Goal: Information Seeking & Learning: Learn about a topic

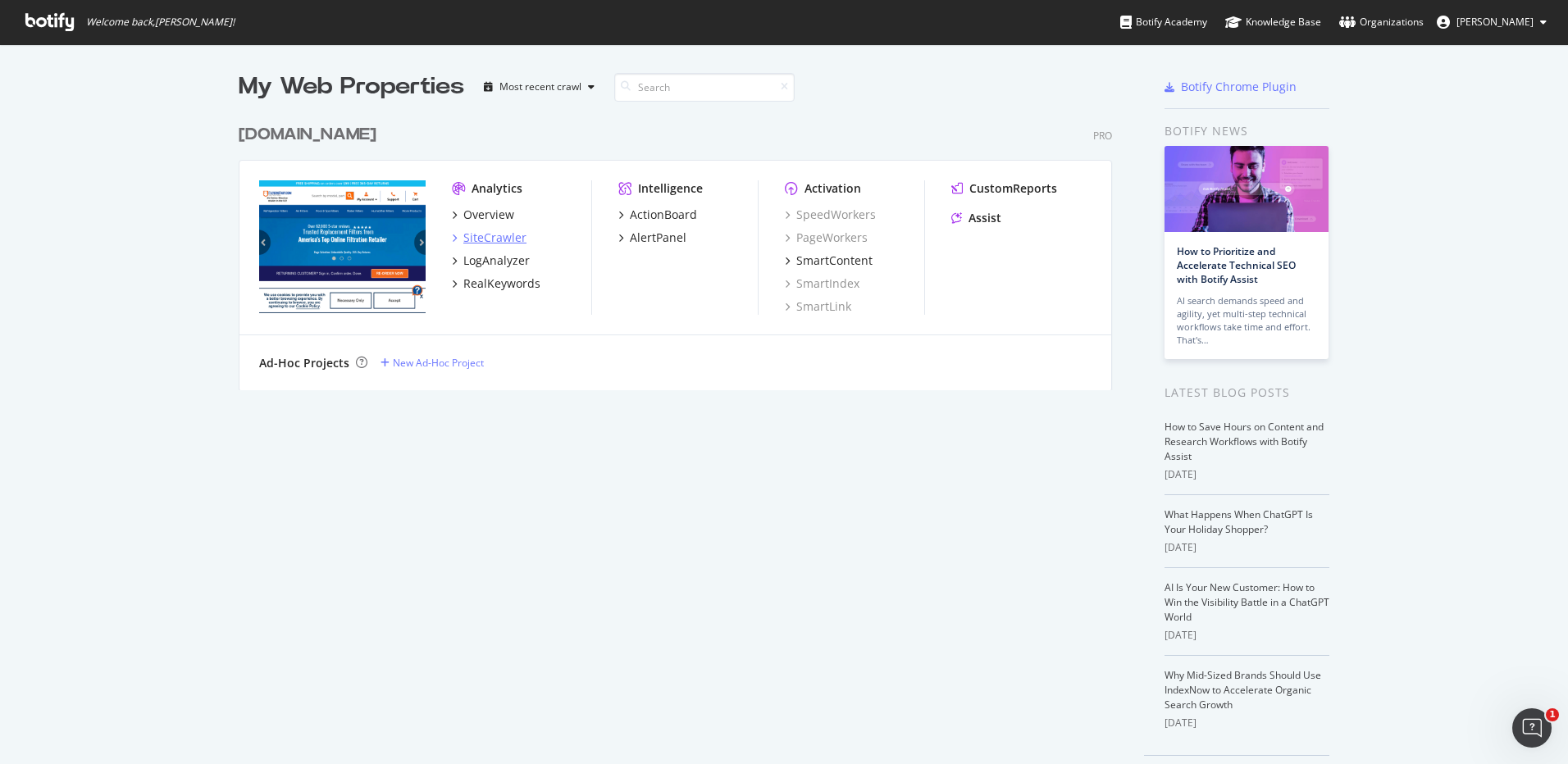
click at [483, 239] on div "SiteCrawler" at bounding box center [495, 238] width 63 height 16
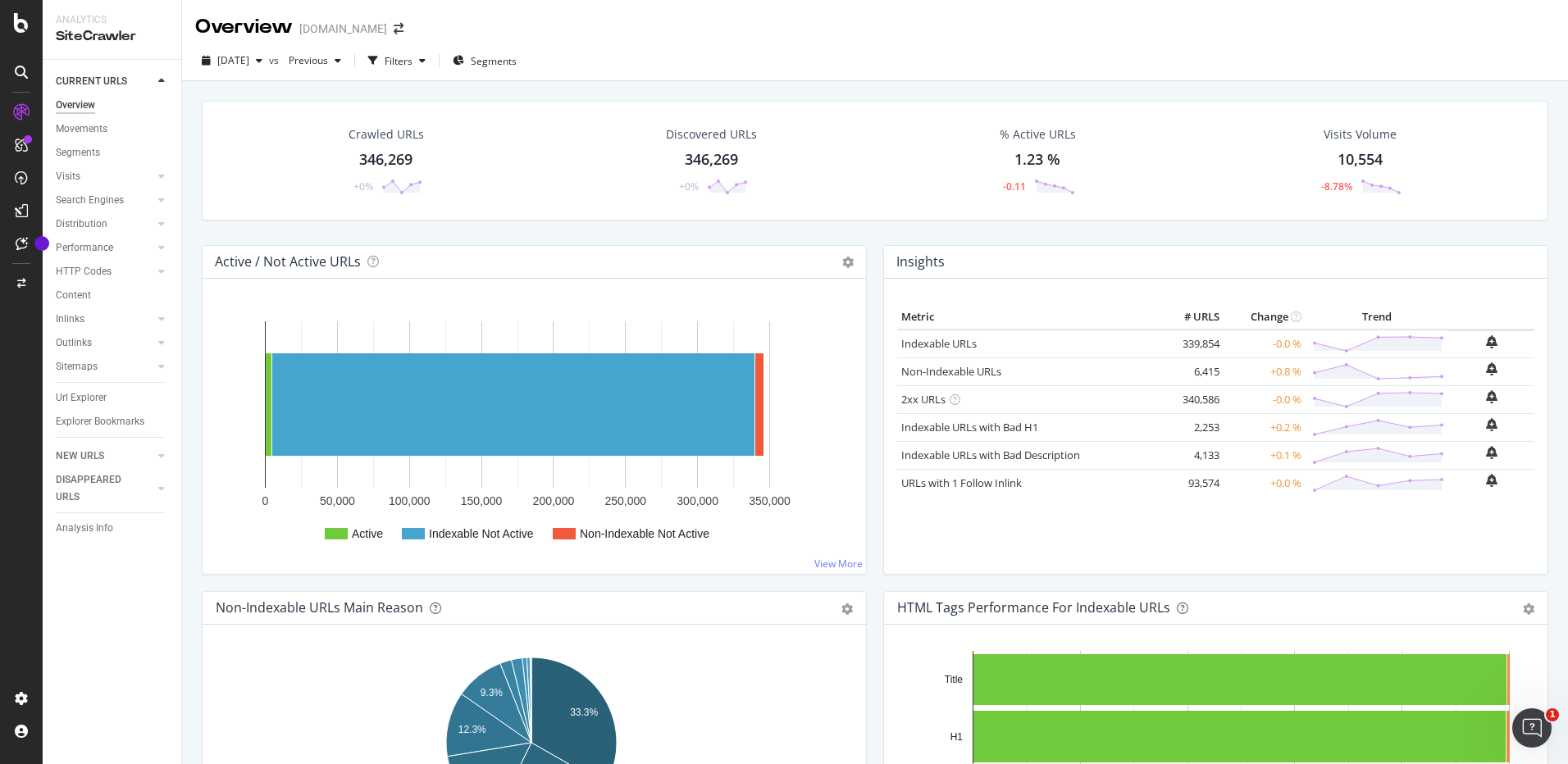
drag, startPoint x: 78, startPoint y: 395, endPoint x: 592, endPoint y: 365, distance: 514.9
click at [78, 395] on div "Url Explorer" at bounding box center [81, 398] width 51 height 17
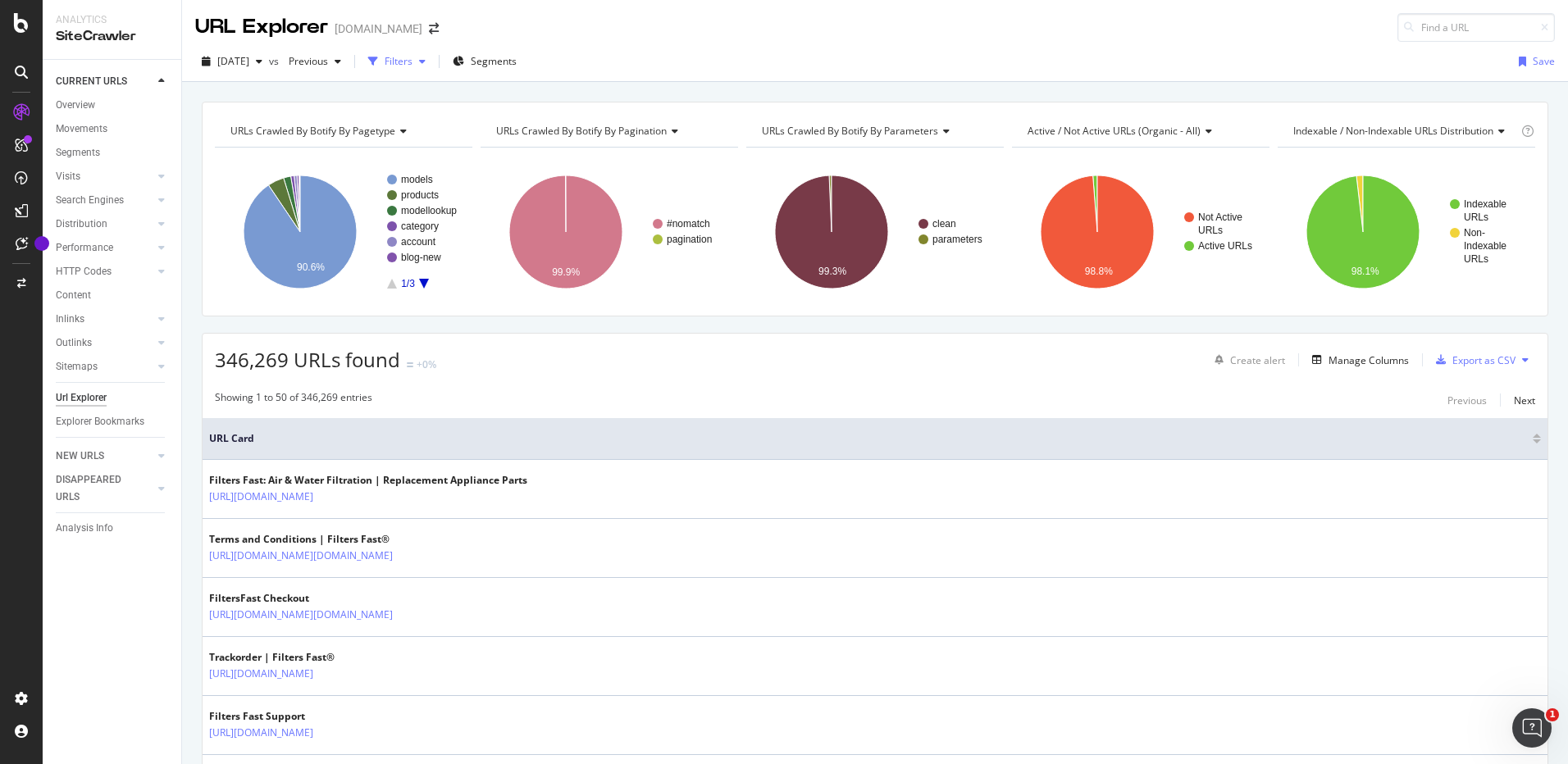
click at [412, 60] on div "Filters" at bounding box center [398, 60] width 28 height 14
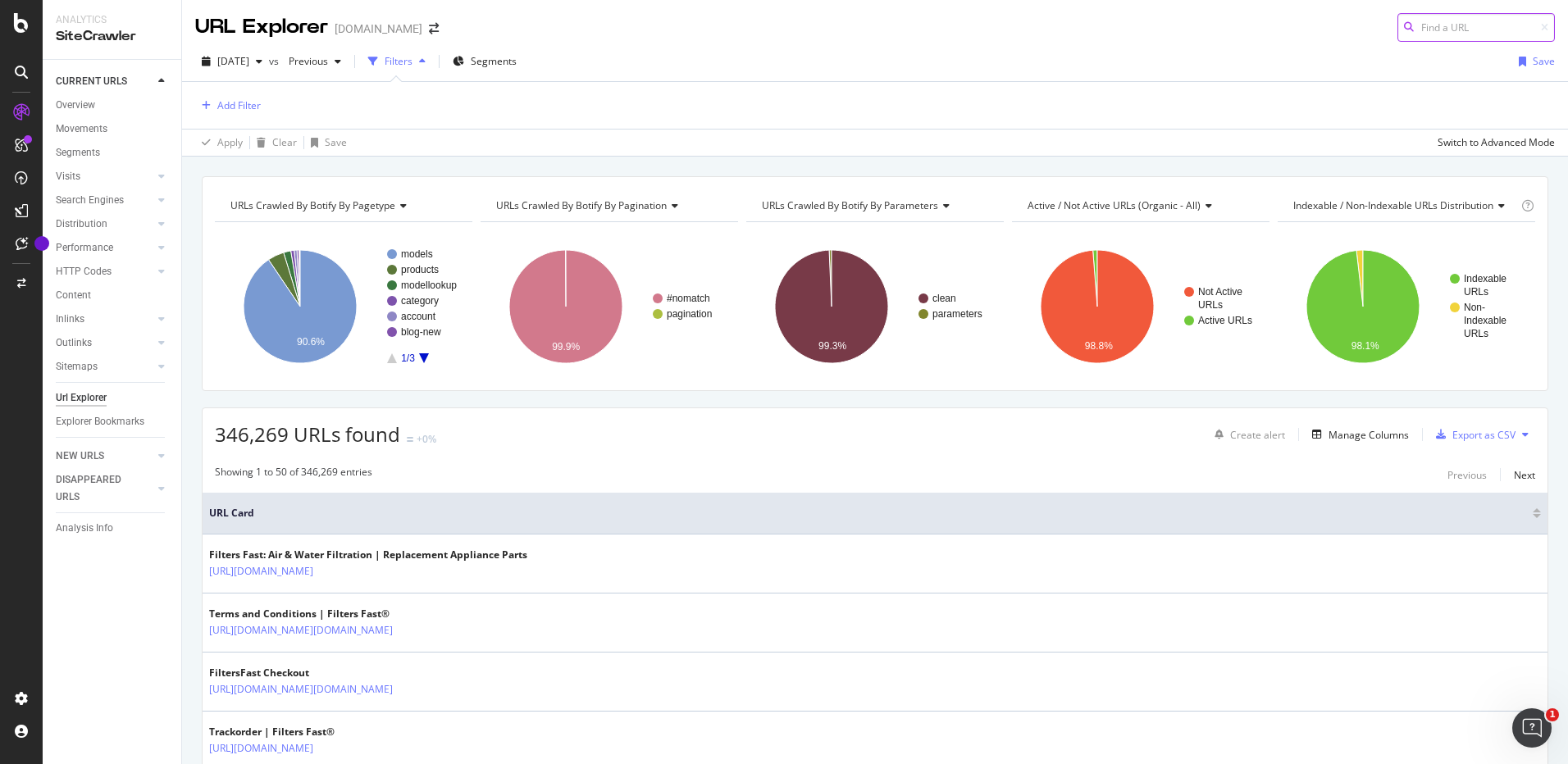
click at [1435, 27] on input at bounding box center [1476, 28] width 158 height 29
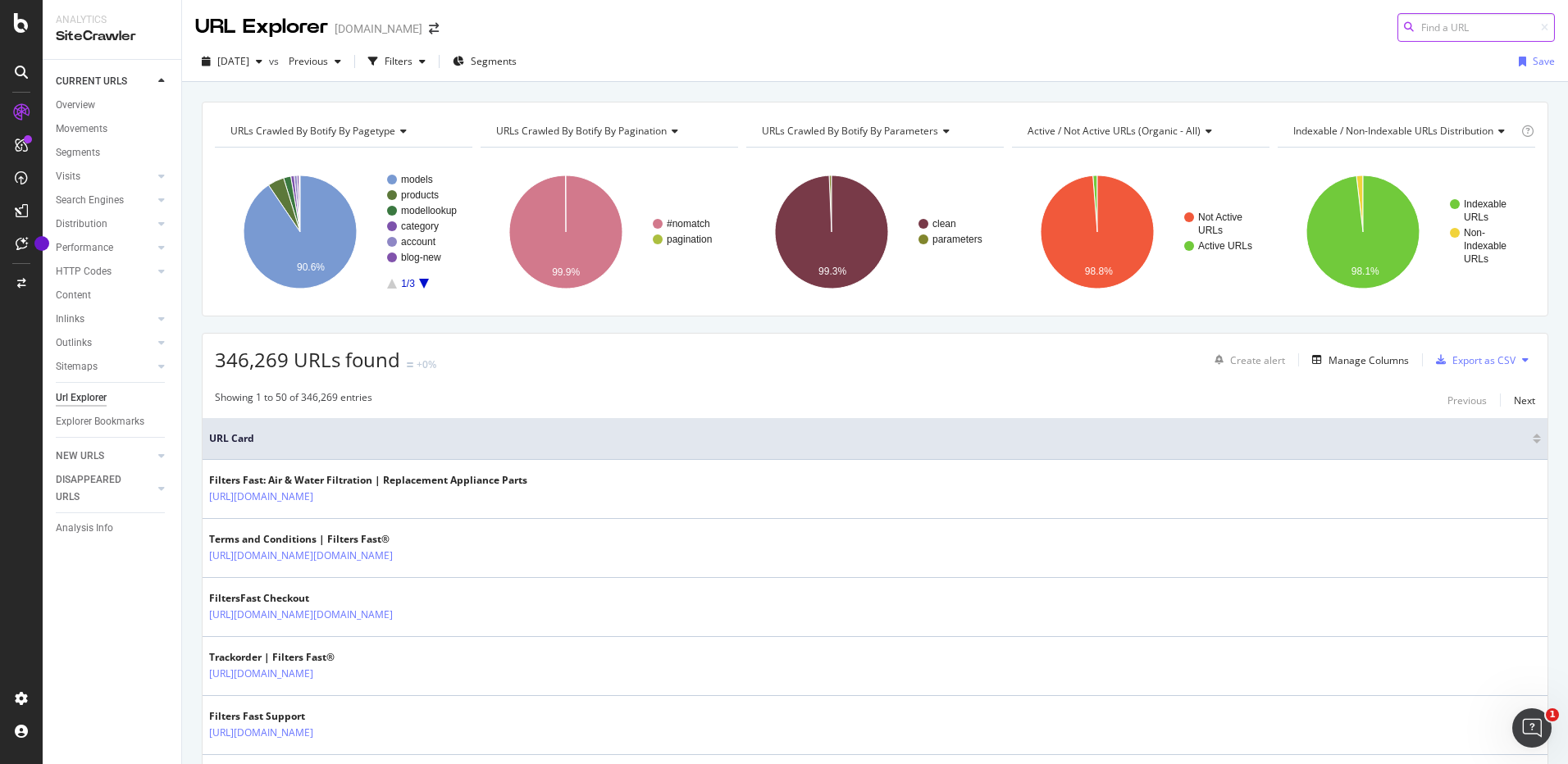
paste input "[URL][DOMAIN_NAME]"
type input "[URL][DOMAIN_NAME]"
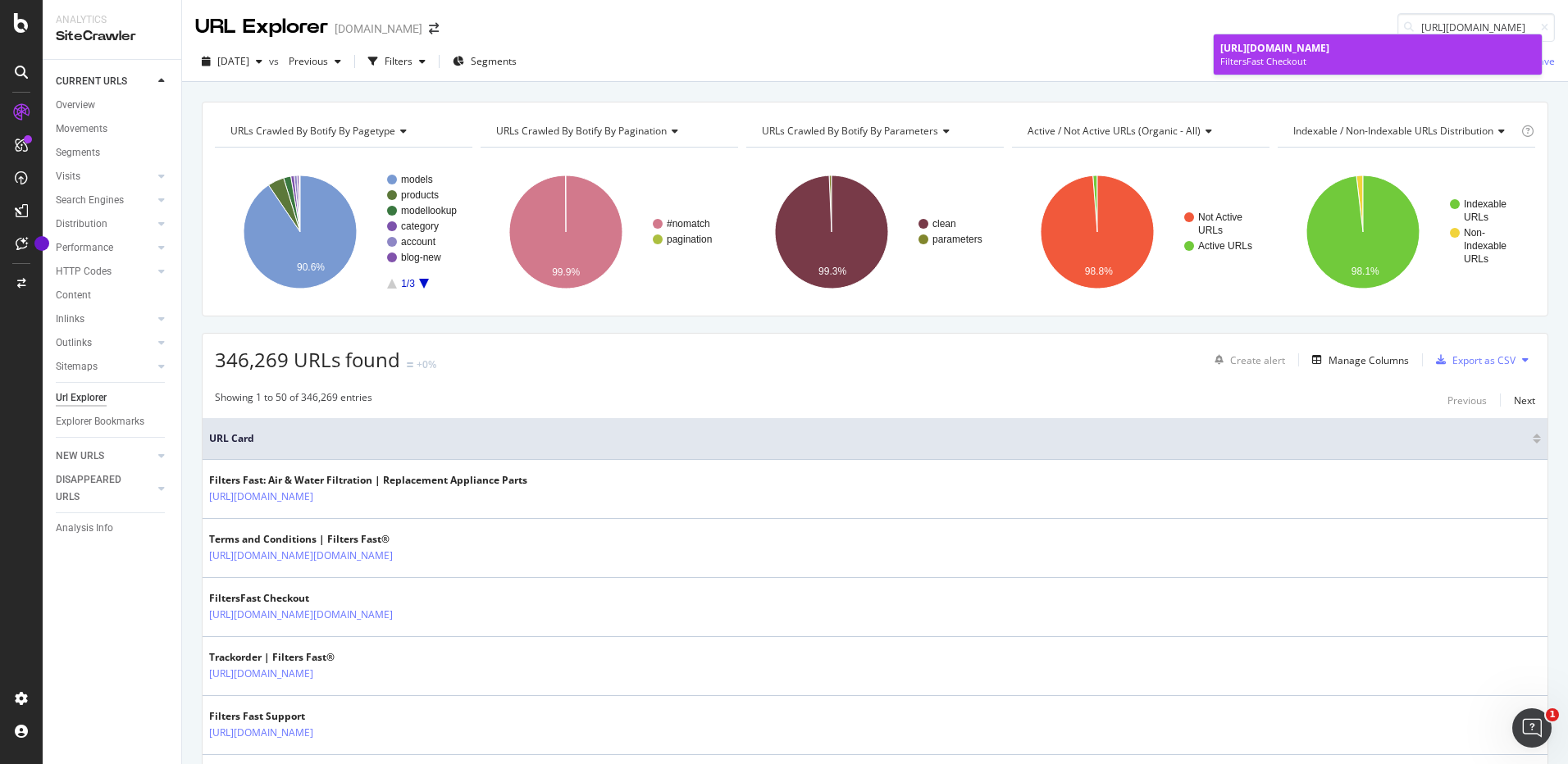
scroll to position [0, 0]
click at [1330, 42] on span "[URL][DOMAIN_NAME]" at bounding box center [1275, 47] width 109 height 14
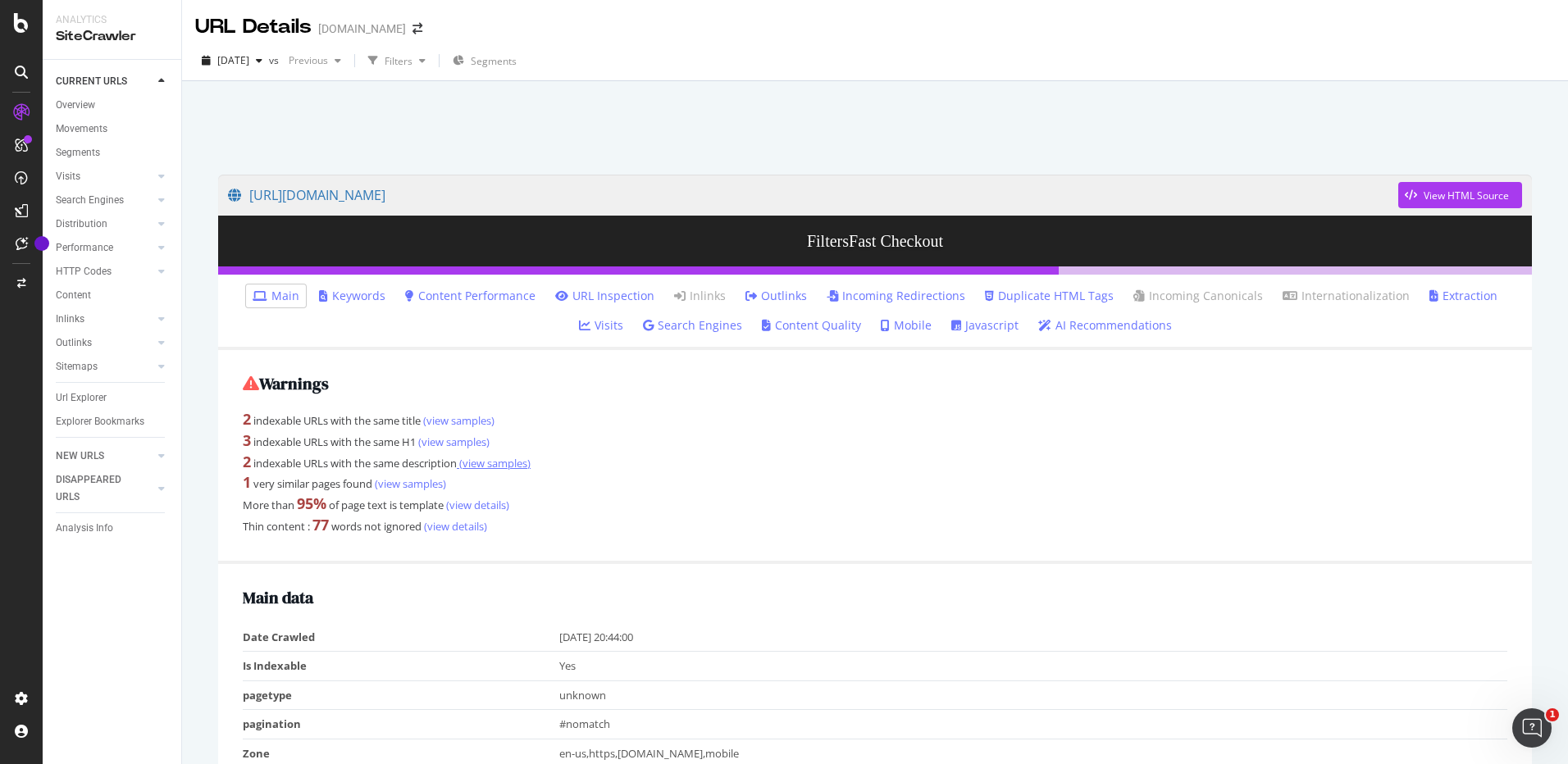
click at [507, 465] on link "(view samples)" at bounding box center [493, 463] width 74 height 14
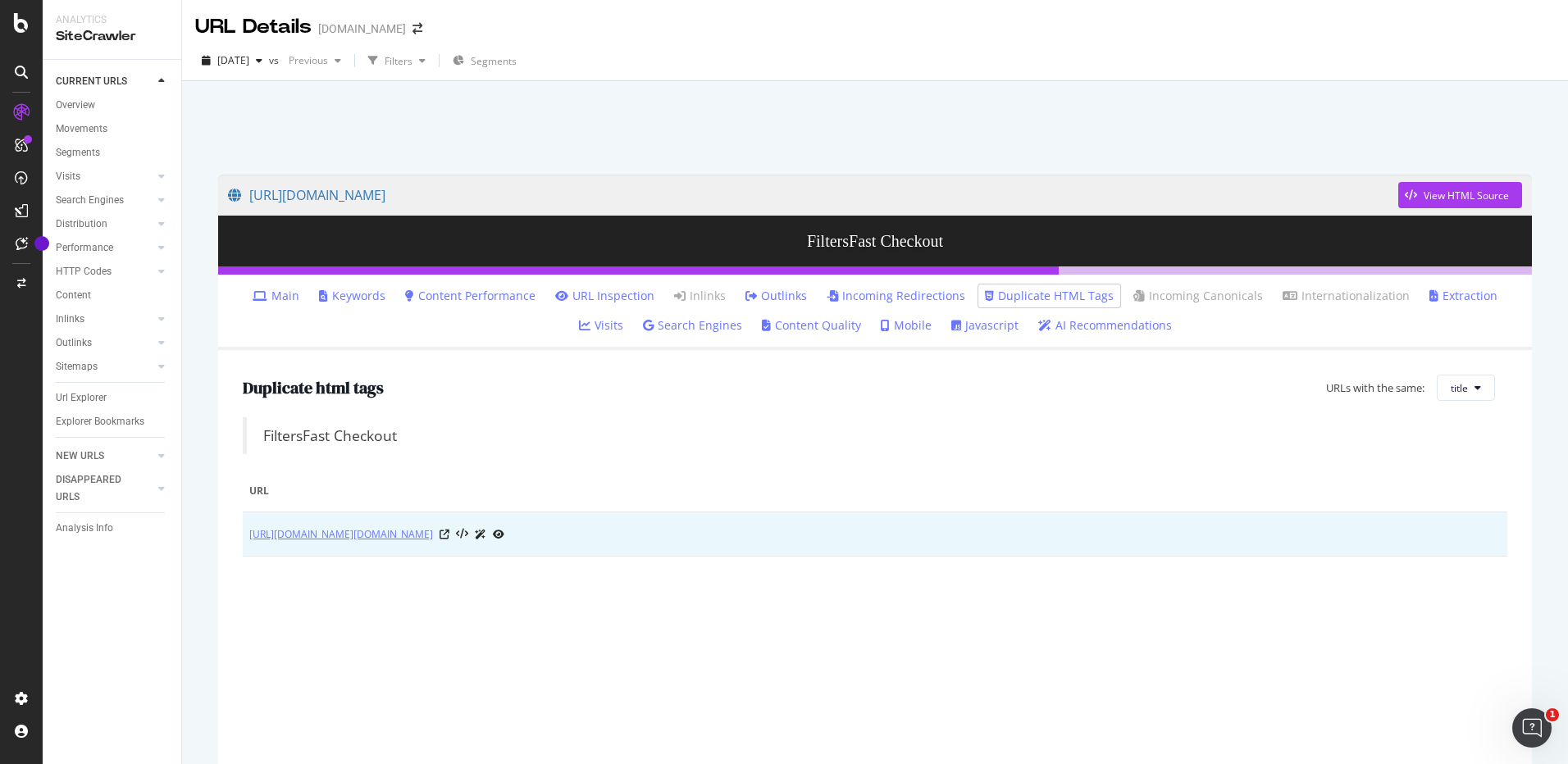
click at [336, 535] on link "[URL][DOMAIN_NAME][DOMAIN_NAME]" at bounding box center [341, 535] width 184 height 16
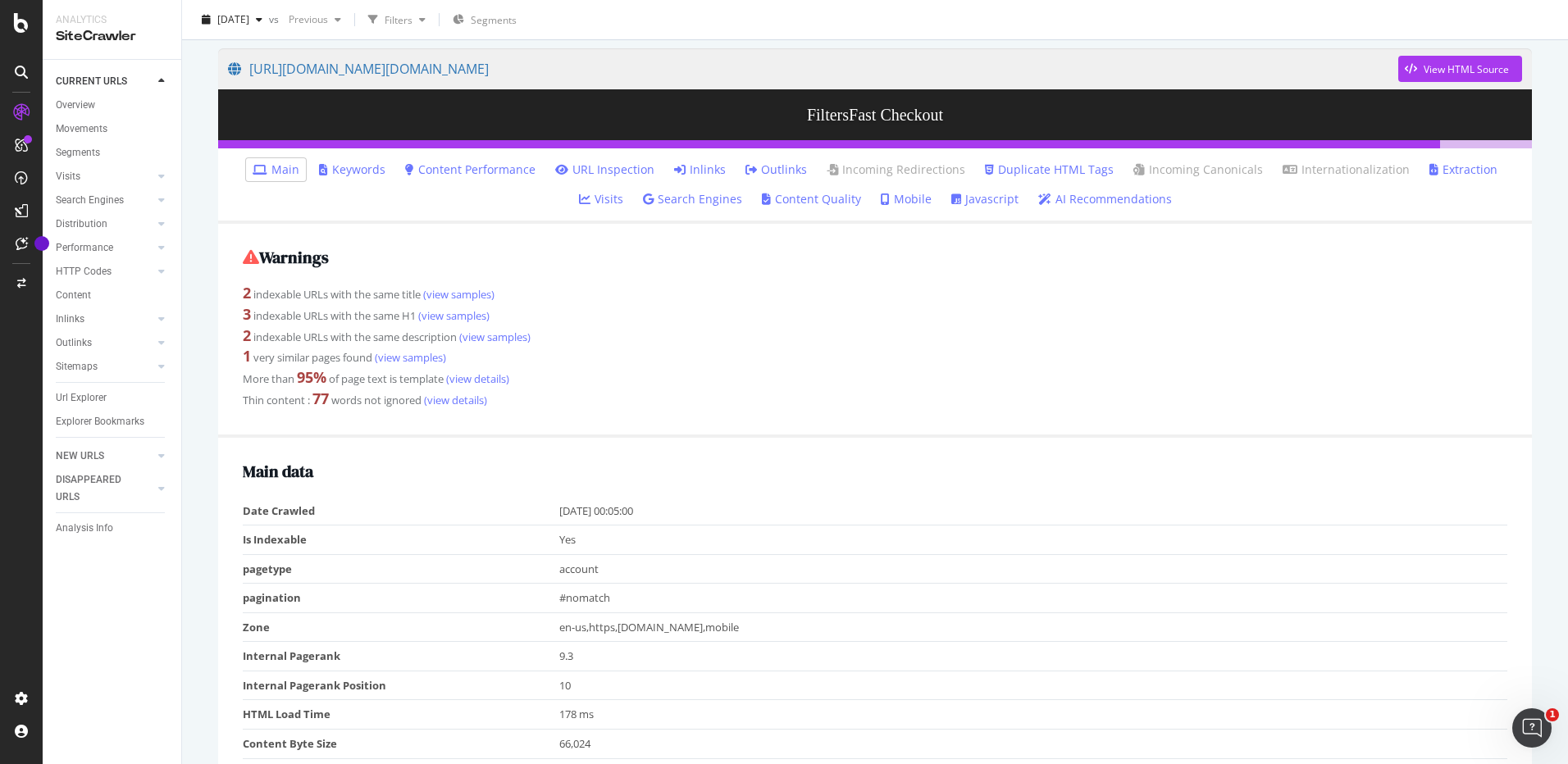
scroll to position [124, 0]
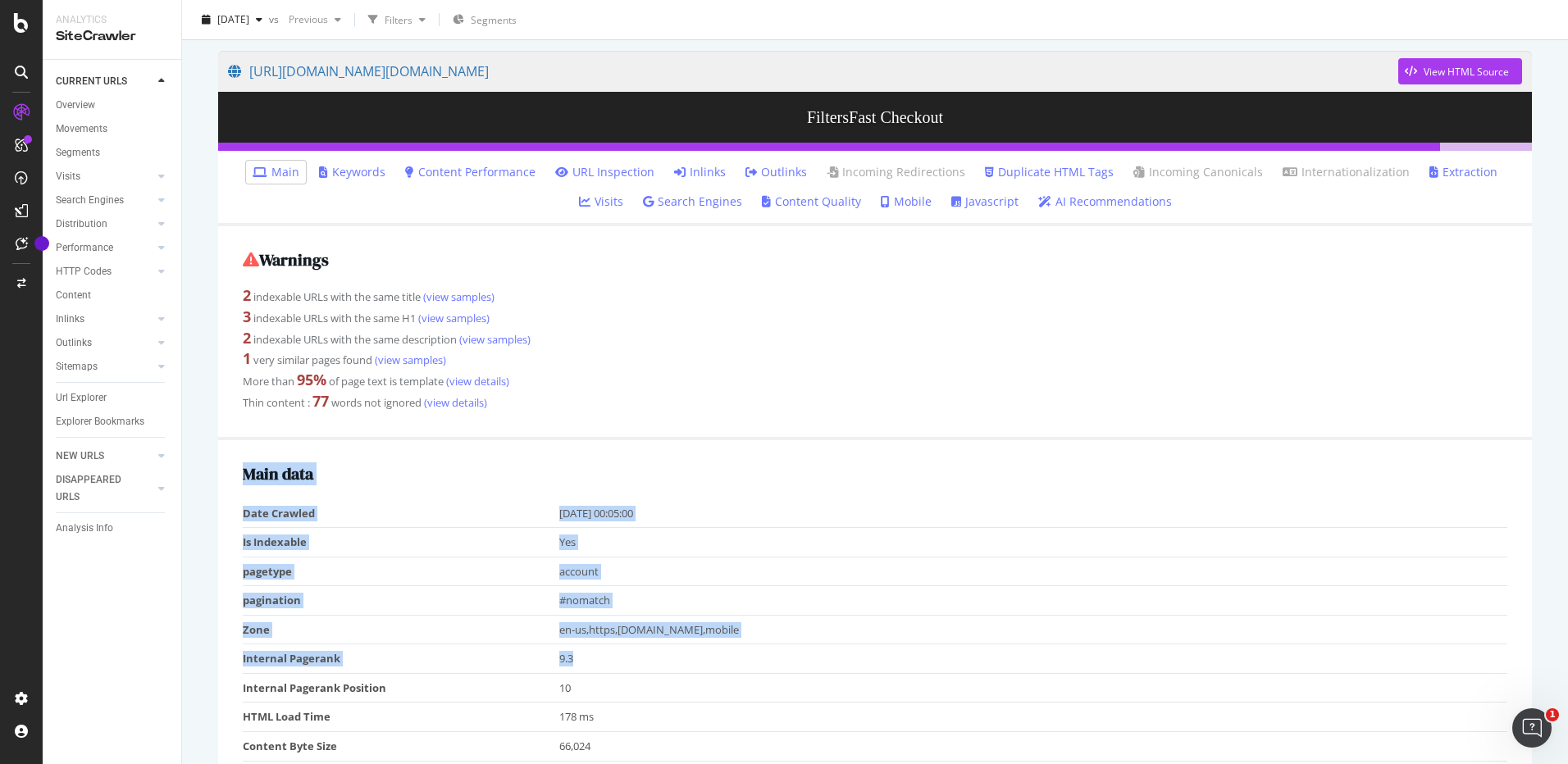
click at [613, 658] on div "Main data Date Crawled [DATE] 00:05:00 Is Indexable Yes pagetype account pagina…" at bounding box center [875, 745] width 1314 height 611
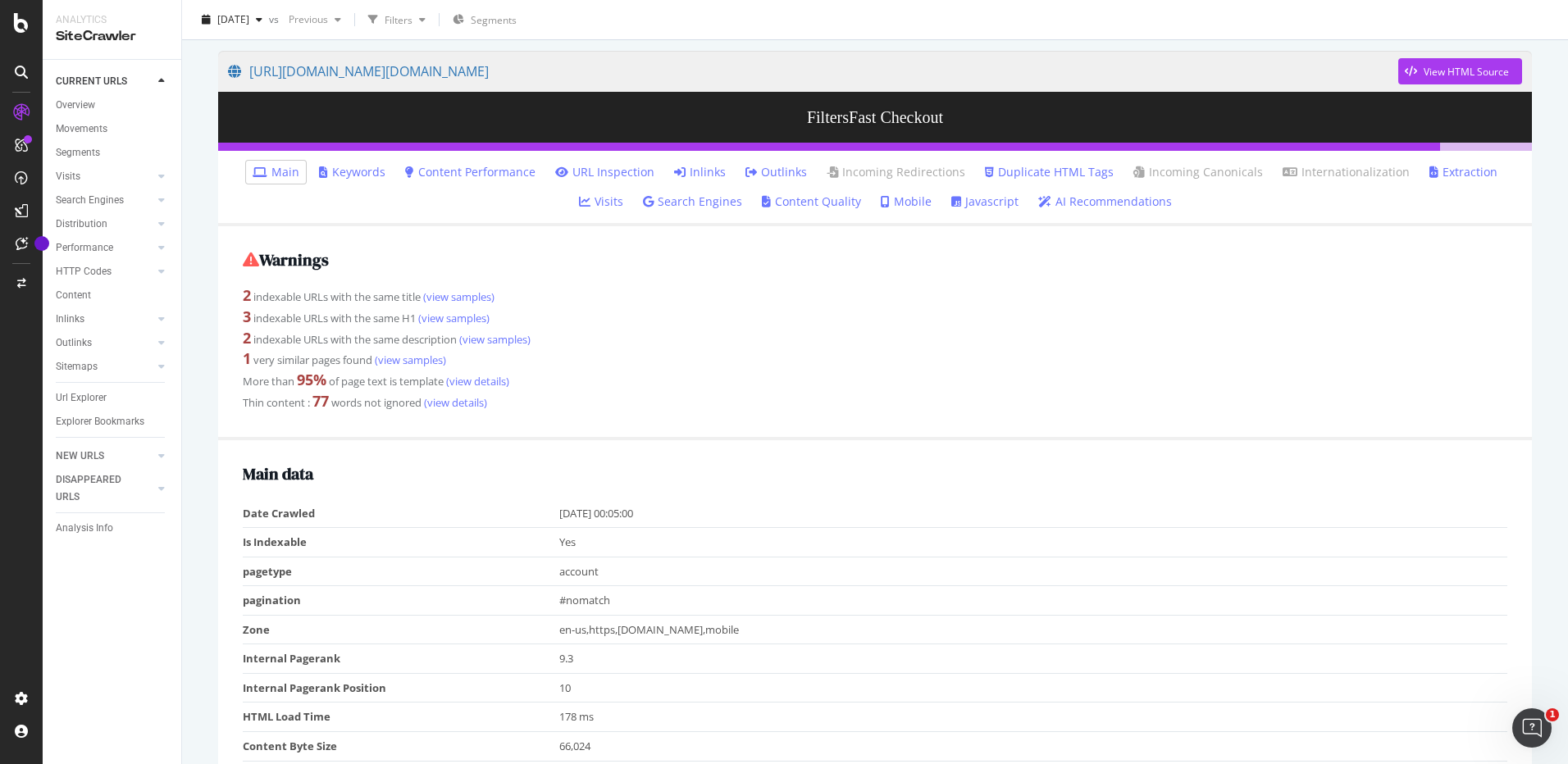
drag, startPoint x: 657, startPoint y: 713, endPoint x: 687, endPoint y: 704, distance: 31.3
click at [690, 714] on td "178 ms" at bounding box center [1034, 717] width 949 height 30
click at [851, 446] on div "Main data Date Crawled [DATE] 00:05:00 Is Indexable Yes pagetype account pagina…" at bounding box center [875, 745] width 1314 height 611
click at [477, 388] on div "Warnings 2 indexable URLs with the same title (view samples) 3 indexable URLs w…" at bounding box center [875, 333] width 1314 height 213
drag, startPoint x: 547, startPoint y: 483, endPoint x: 592, endPoint y: 549, distance: 79.9
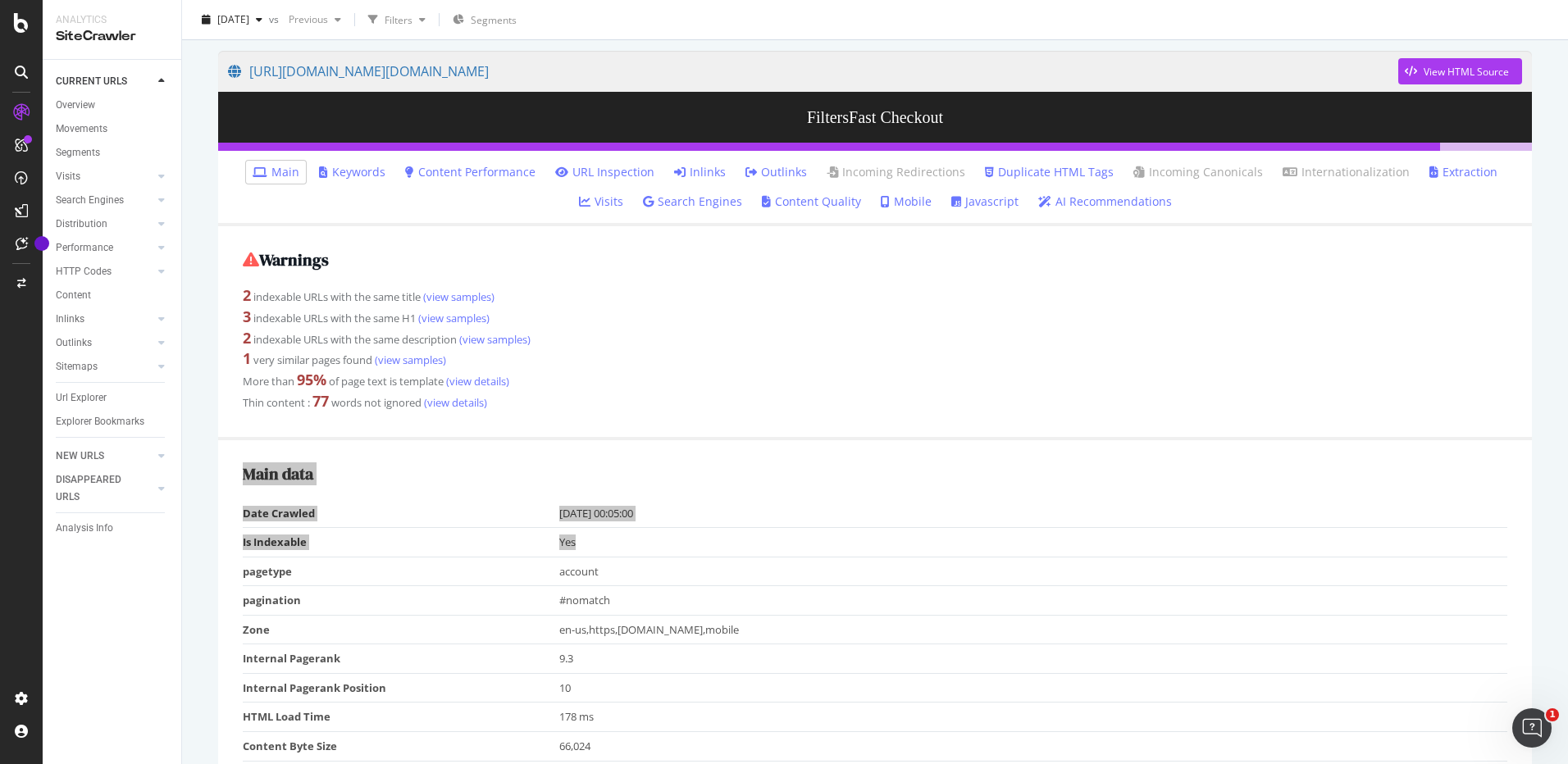
click at [199, 213] on div "[URL][DOMAIN_NAME][DOMAIN_NAME] View HTML Source FiltersFast Checkout Main Keyw…" at bounding box center [875, 339] width 1386 height 764
drag, startPoint x: 586, startPoint y: 323, endPoint x: 709, endPoint y: 461, distance: 184.9
click at [408, 273] on div "Warnings 2 indexable URLs with the same title (view samples) 3 indexable URLs w…" at bounding box center [875, 333] width 1314 height 213
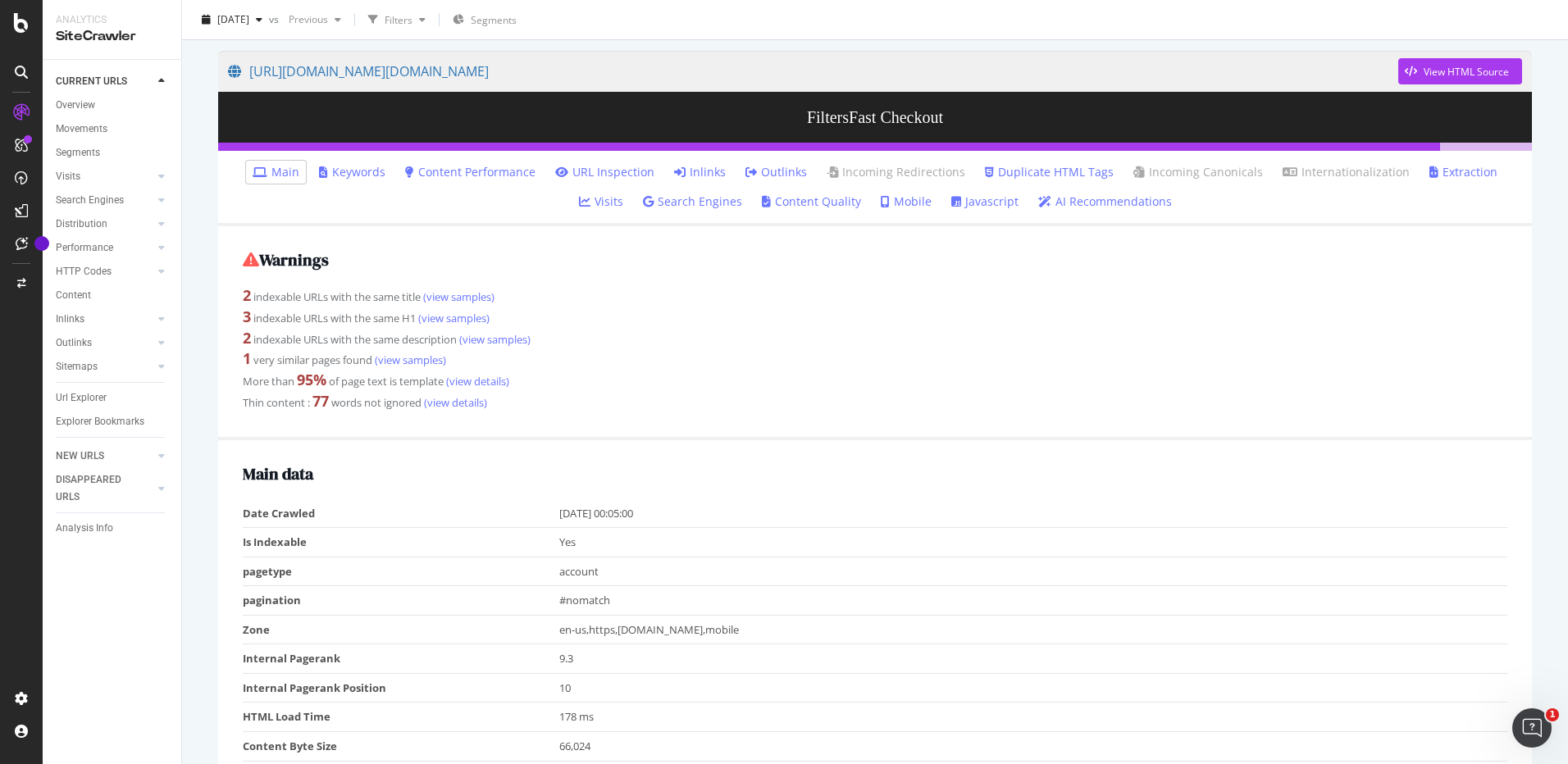
click at [408, 273] on div "Warnings 2 indexable URLs with the same title (view samples) 3 indexable URLs w…" at bounding box center [875, 333] width 1314 height 213
click at [788, 758] on td "66,024" at bounding box center [1034, 747] width 949 height 30
click at [788, 758] on tbody "Date Crawled [DATE] 00:05:00 Is Indexable Yes pagetype account pagination #noma…" at bounding box center [875, 761] width 1265 height 524
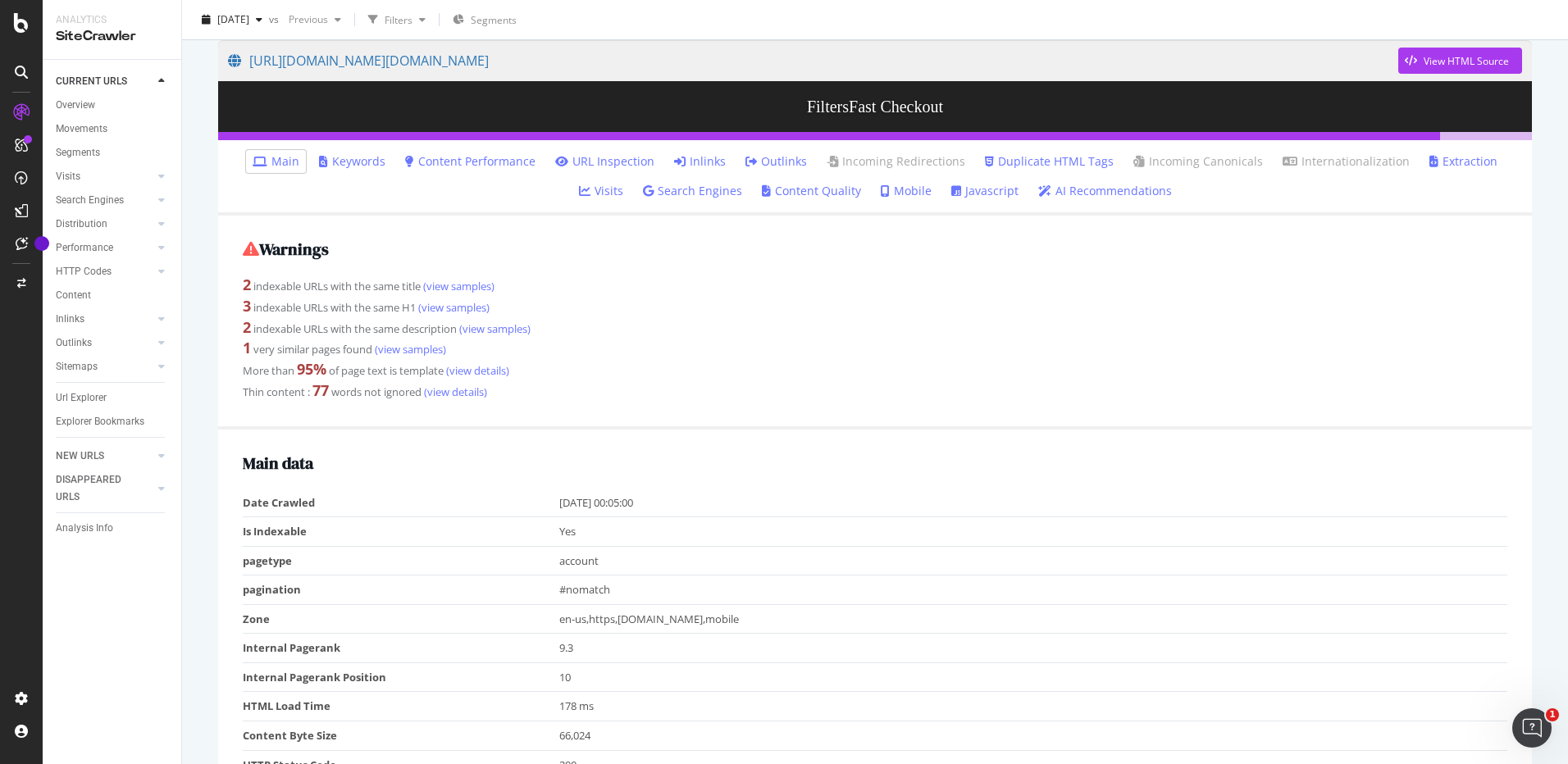
click at [774, 314] on div "3 indexable URLs with the same H1 (view samples)" at bounding box center [875, 307] width 1265 height 22
click at [447, 308] on link "(view samples)" at bounding box center [453, 308] width 74 height 14
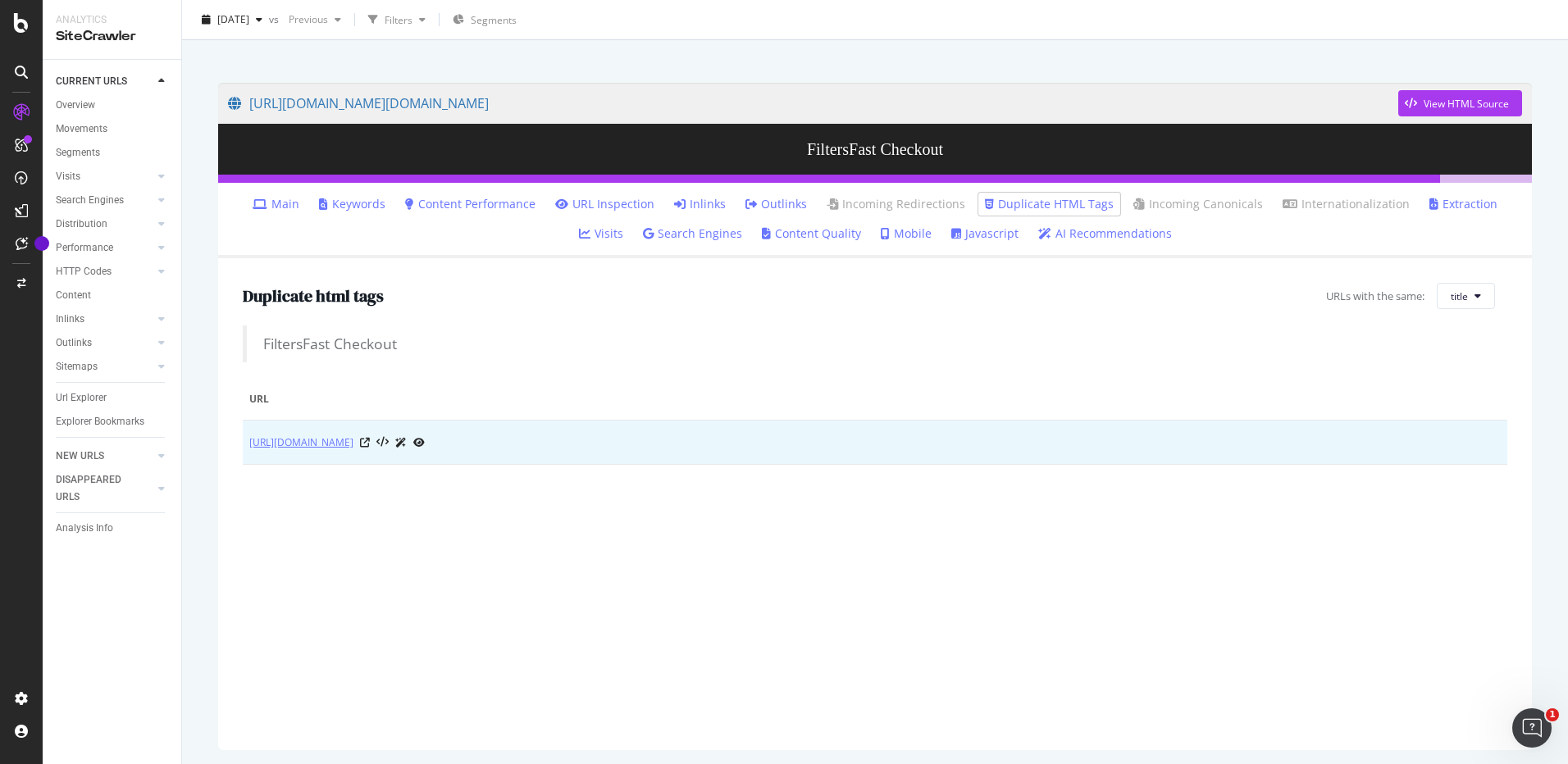
scroll to position [95, 0]
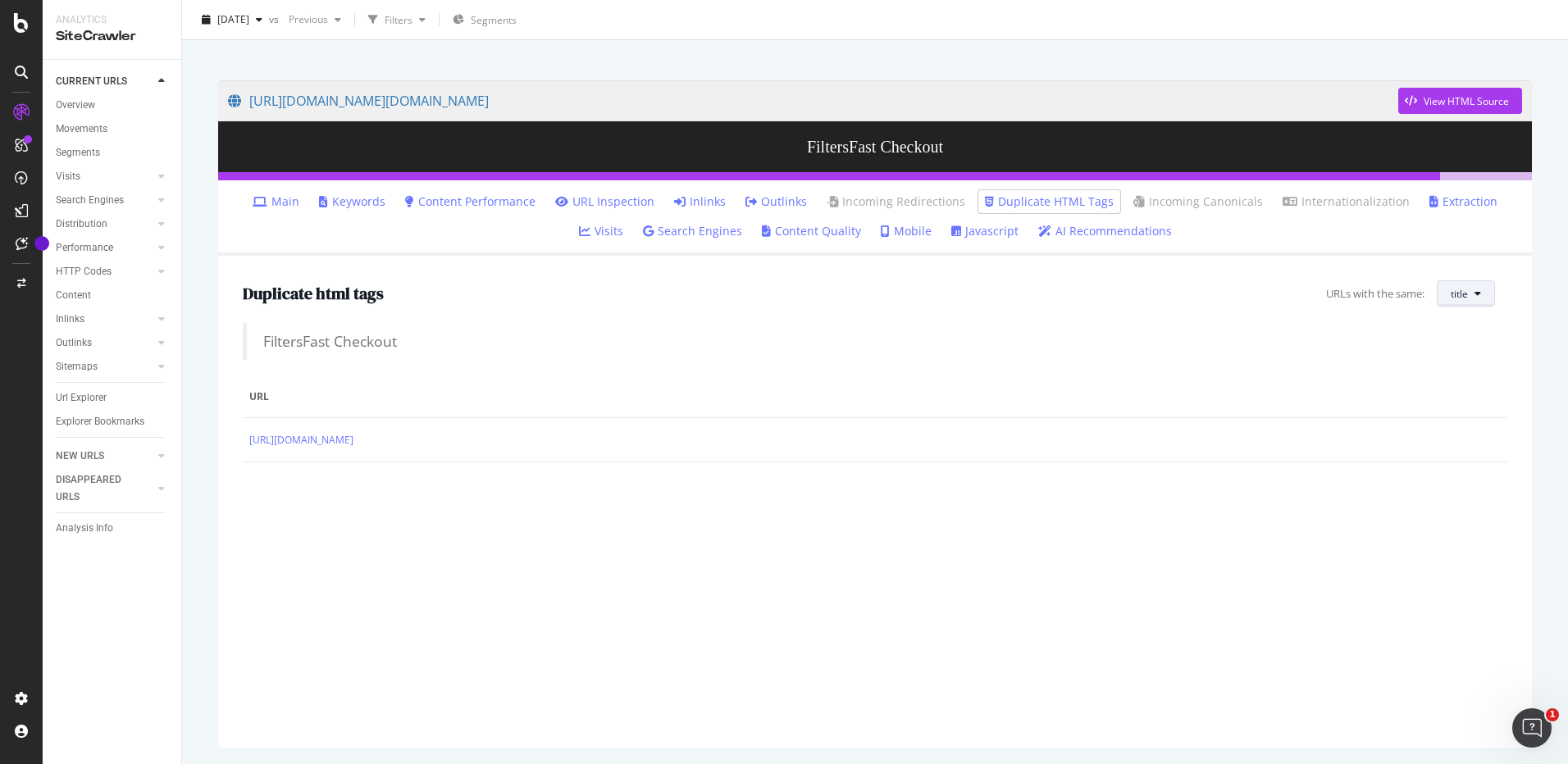
click at [1477, 293] on button "title" at bounding box center [1466, 293] width 59 height 26
click at [1464, 359] on span "H1" at bounding box center [1465, 356] width 52 height 14
click at [1461, 298] on button "H1" at bounding box center [1468, 293] width 54 height 26
click at [1466, 356] on span "H1" at bounding box center [1470, 356] width 52 height 14
click at [1459, 299] on button "H1" at bounding box center [1468, 293] width 54 height 26
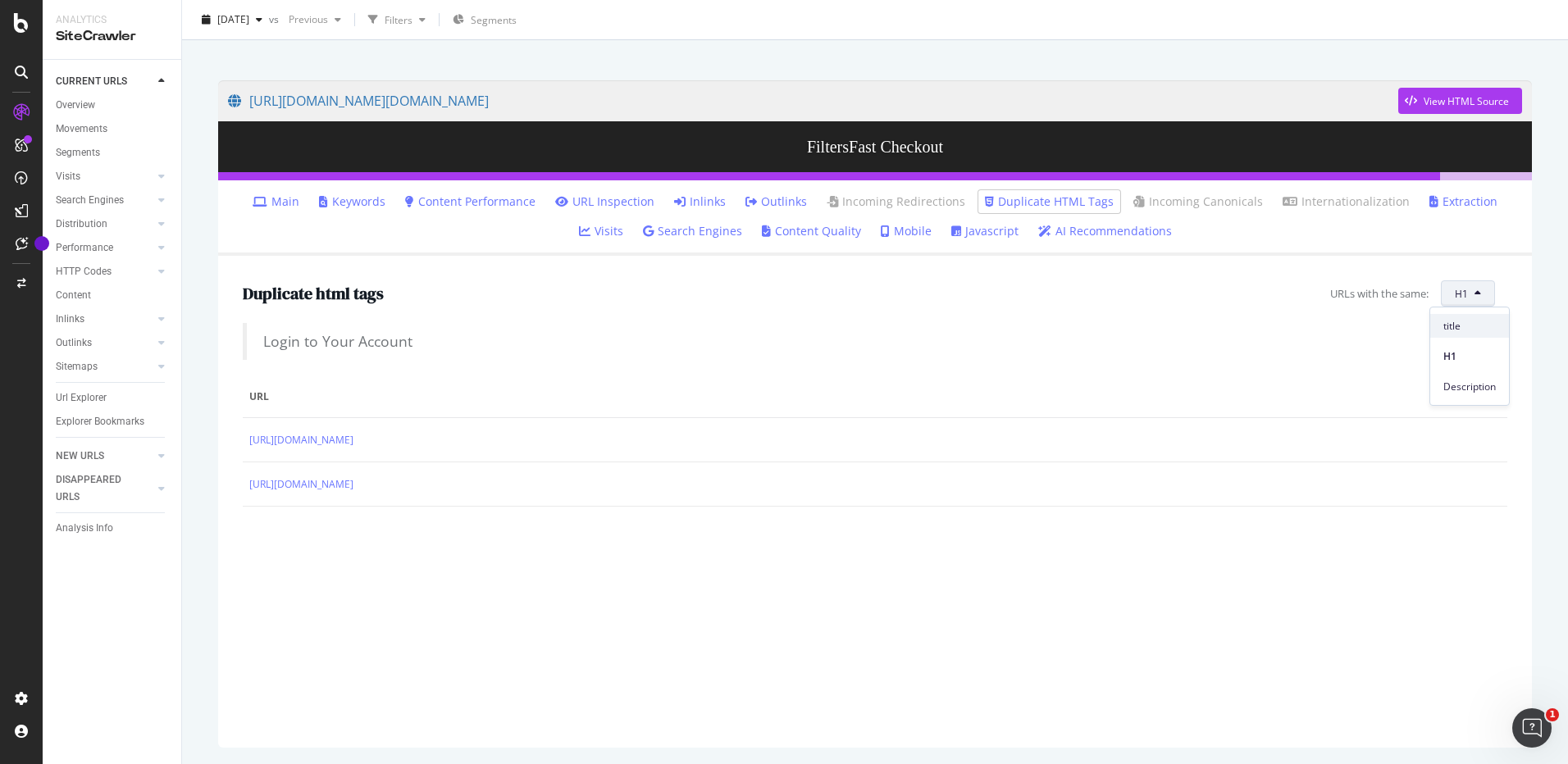
click at [1463, 329] on span "title" at bounding box center [1470, 327] width 52 height 14
click at [1456, 297] on span "title" at bounding box center [1459, 293] width 17 height 14
click at [1467, 355] on span "H1" at bounding box center [1465, 356] width 52 height 14
click at [1462, 298] on button "H1" at bounding box center [1468, 293] width 54 height 26
click at [1463, 384] on span "Description" at bounding box center [1470, 387] width 52 height 14
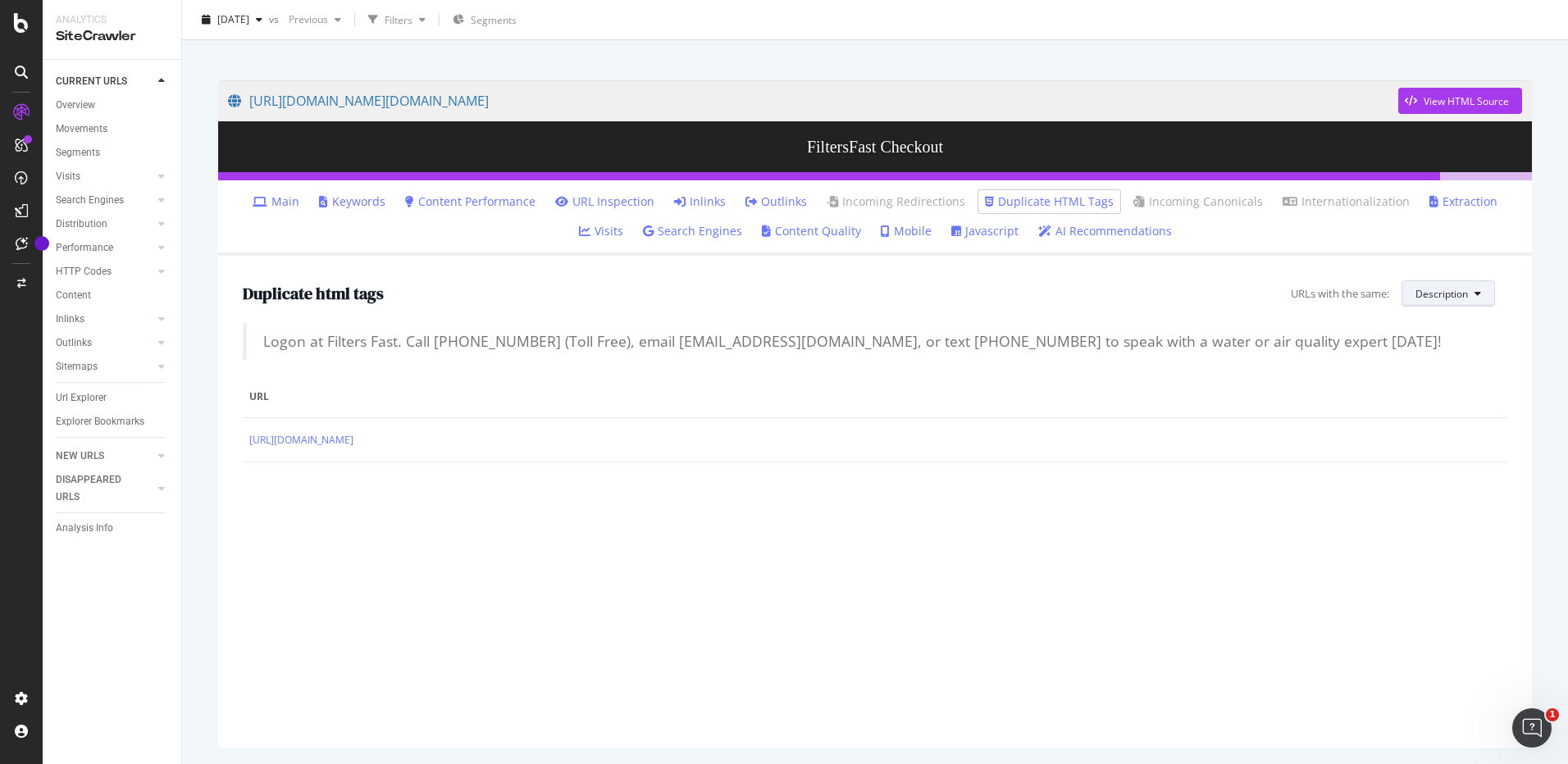
click at [1456, 294] on span "Description" at bounding box center [1442, 293] width 52 height 14
click at [1446, 352] on span "H1" at bounding box center [1431, 356] width 54 height 14
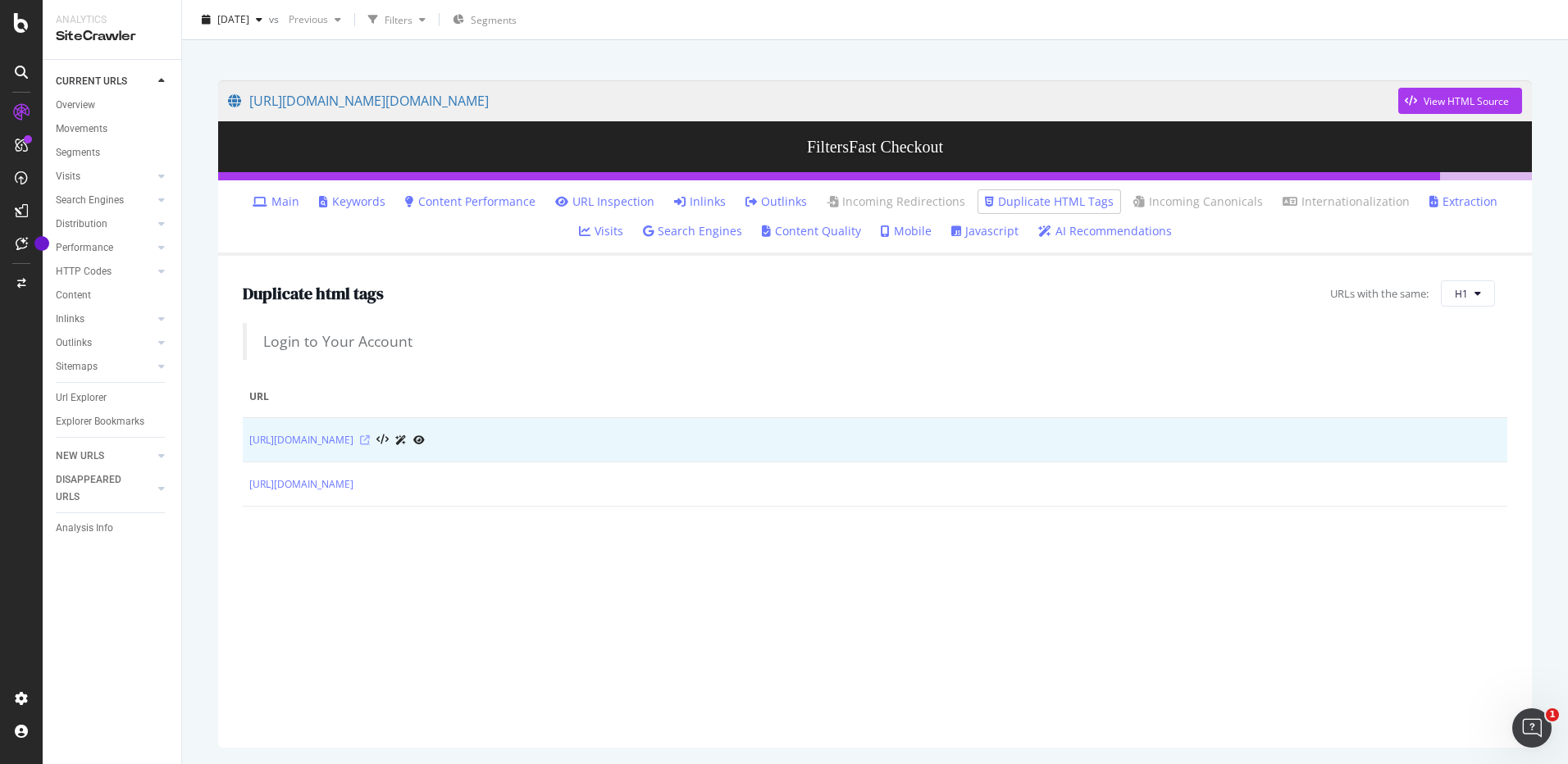
click at [370, 437] on icon at bounding box center [364, 440] width 10 height 10
